Goal: Information Seeking & Learning: Learn about a topic

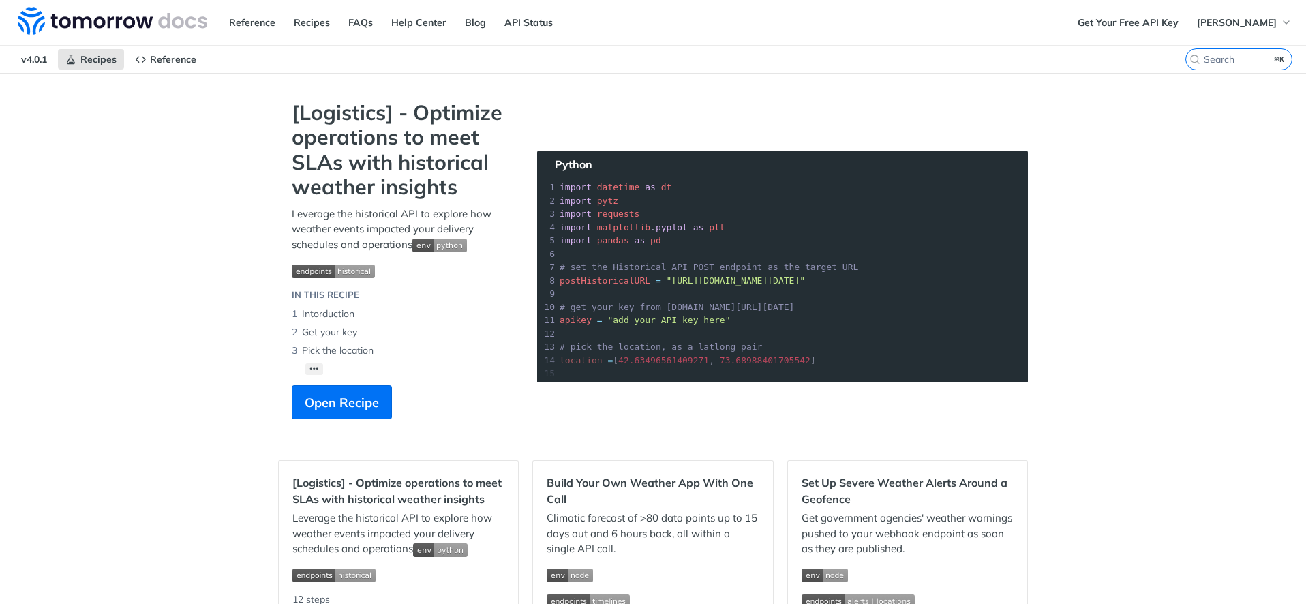
drag, startPoint x: 29, startPoint y: 61, endPoint x: 36, endPoint y: 61, distance: 7.5
click at [29, 61] on span "v4.0.1" at bounding box center [34, 59] width 41 height 20
click at [244, 25] on link "Reference" at bounding box center [251, 22] width 61 height 20
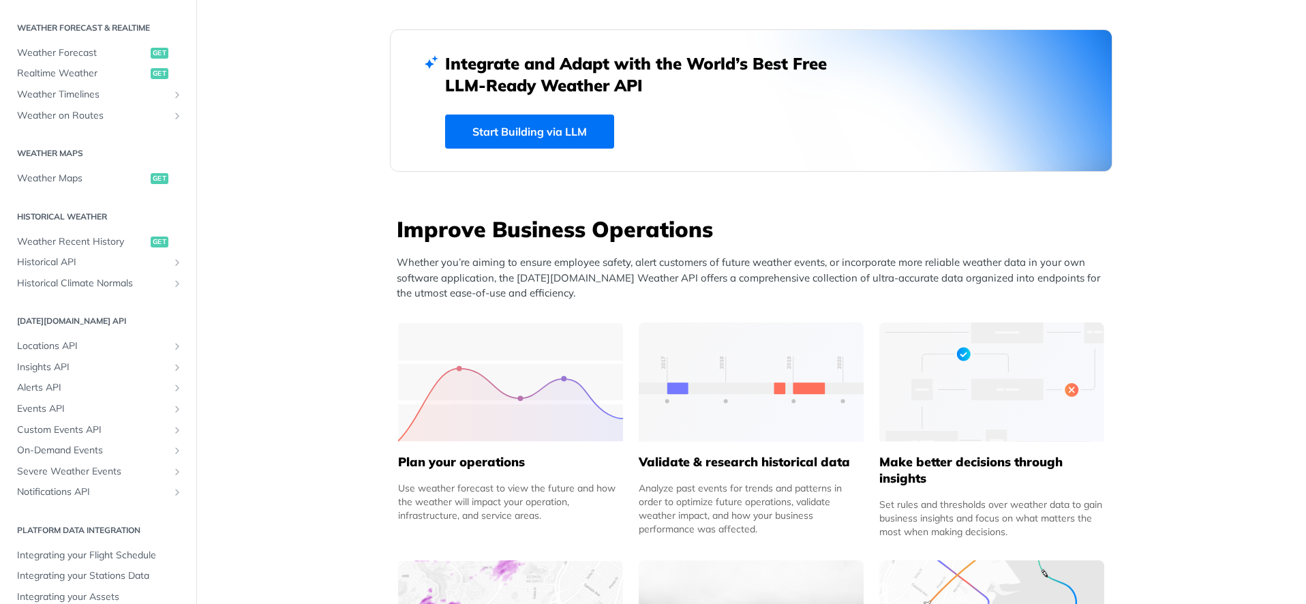
scroll to position [290, 0]
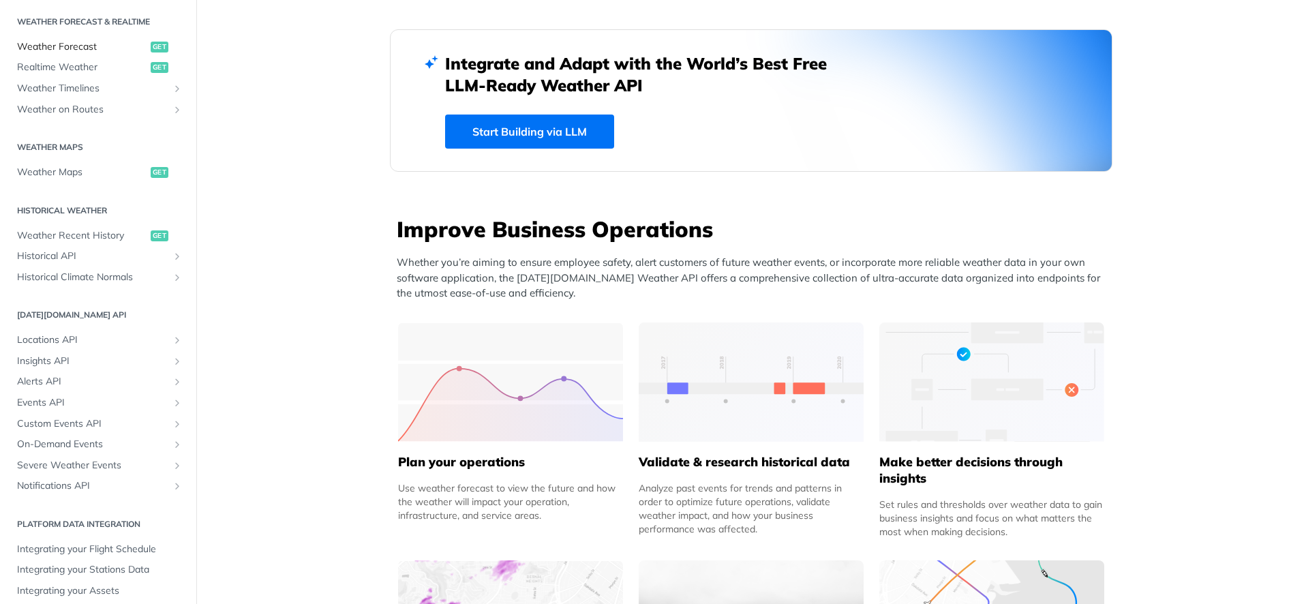
click at [108, 40] on span "Weather Forecast" at bounding box center [82, 47] width 130 height 14
